Goal: Task Accomplishment & Management: Manage account settings

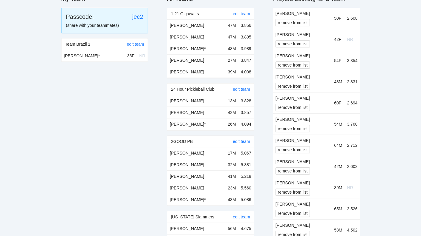
scroll to position [99, 0]
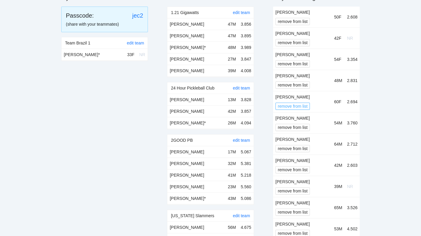
click at [303, 106] on span "remove from list" at bounding box center [293, 106] width 30 height 7
click at [305, 90] on span "OK" at bounding box center [303, 88] width 6 height 7
click at [296, 149] on span "remove from list" at bounding box center [293, 148] width 30 height 7
click at [304, 130] on span "OK" at bounding box center [303, 131] width 6 height 7
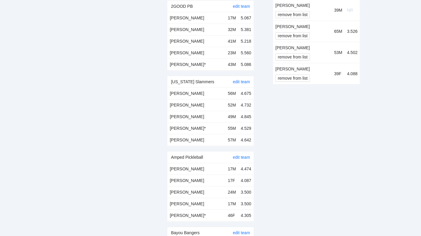
scroll to position [234, 0]
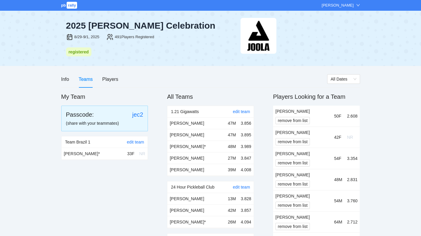
scroll to position [3638, 0]
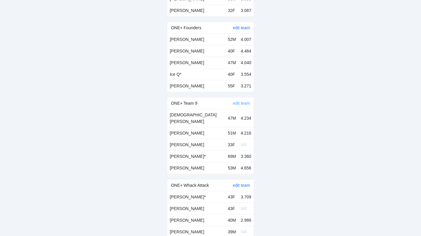
click at [237, 101] on link "edit team" at bounding box center [241, 103] width 17 height 5
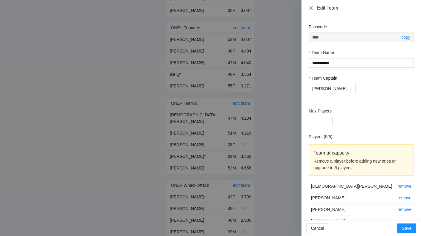
click at [237, 83] on div at bounding box center [210, 118] width 421 height 236
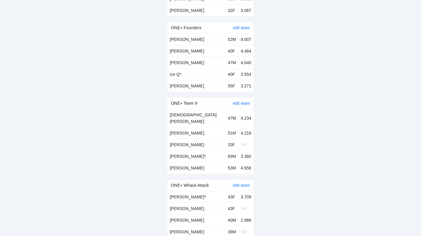
click at [247, 98] on div "edit team" at bounding box center [241, 103] width 17 height 11
click at [244, 101] on link "edit team" at bounding box center [241, 103] width 17 height 5
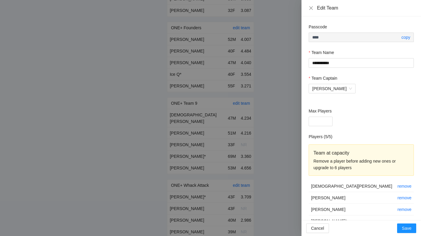
scroll to position [26, 0]
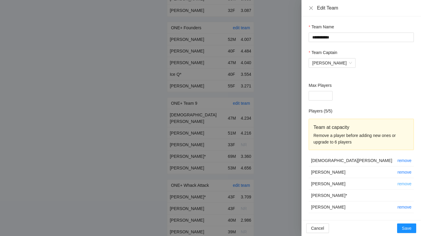
click at [406, 182] on link "remove" at bounding box center [404, 184] width 14 height 5
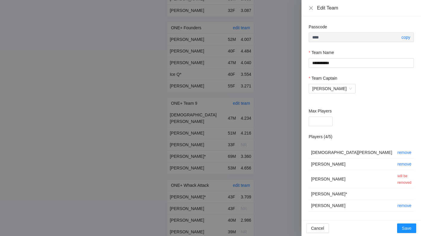
scroll to position [0, 0]
click at [407, 225] on span "Save" at bounding box center [407, 228] width 10 height 7
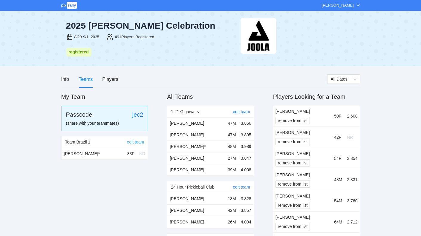
click at [132, 142] on link "edit team" at bounding box center [135, 142] width 17 height 5
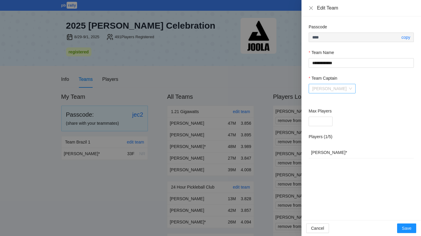
click at [334, 90] on span "[PERSON_NAME]" at bounding box center [332, 88] width 40 height 9
click at [369, 83] on div "Team Captain" at bounding box center [361, 79] width 105 height 9
click at [334, 148] on td "Kristen Bouchard *" at bounding box center [359, 153] width 100 height 12
click at [298, 53] on div at bounding box center [210, 118] width 421 height 236
